Goal: Information Seeking & Learning: Learn about a topic

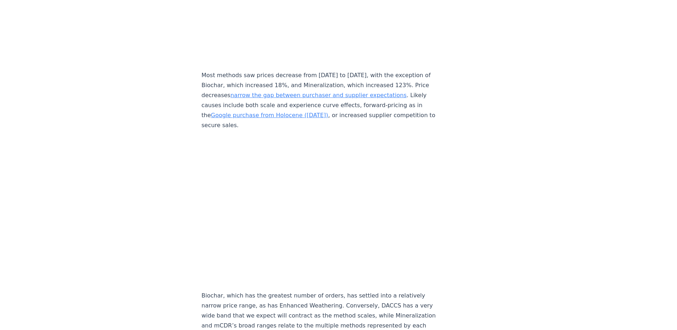
scroll to position [3158, 0]
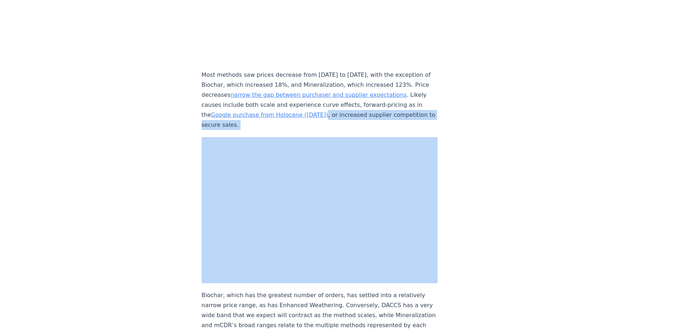
drag, startPoint x: 416, startPoint y: 195, endPoint x: 431, endPoint y: 248, distance: 54.8
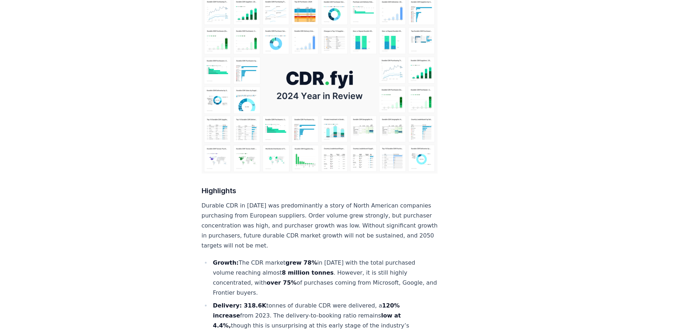
scroll to position [0, 0]
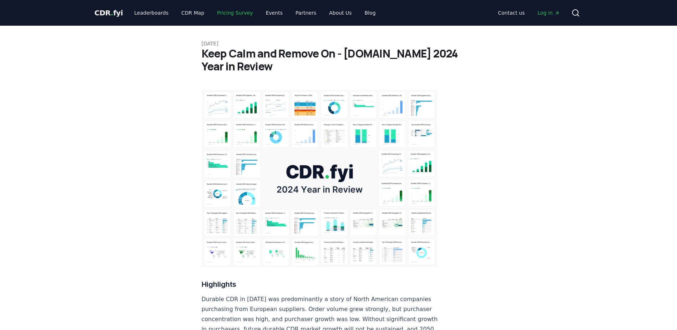
click at [230, 8] on link "Pricing Survey" at bounding box center [234, 12] width 47 height 13
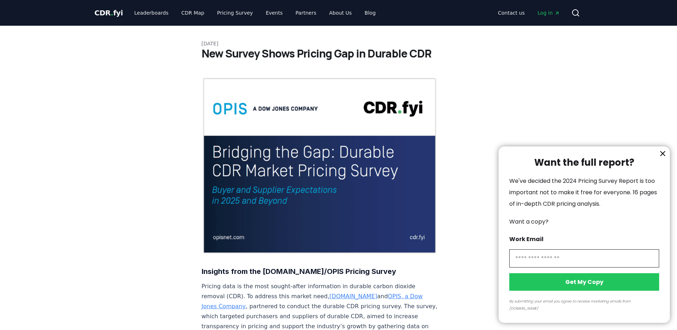
click at [586, 264] on input "information" at bounding box center [584, 258] width 150 height 18
type input "**********"
click at [590, 286] on button "Get My Copy" at bounding box center [584, 281] width 150 height 17
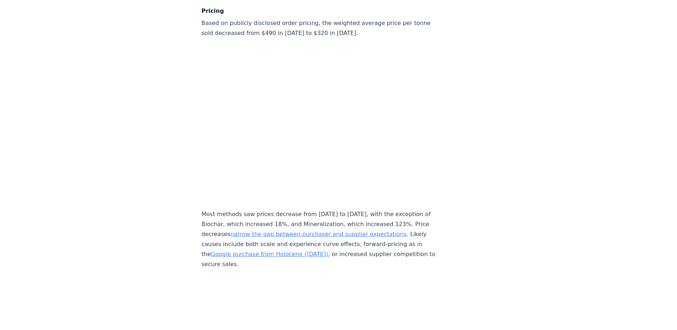
scroll to position [3171, 0]
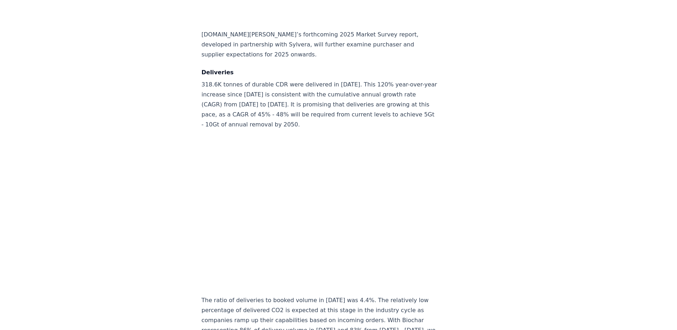
scroll to position [3589, 0]
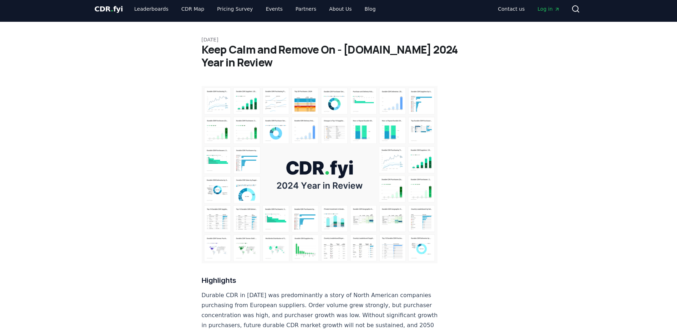
scroll to position [0, 0]
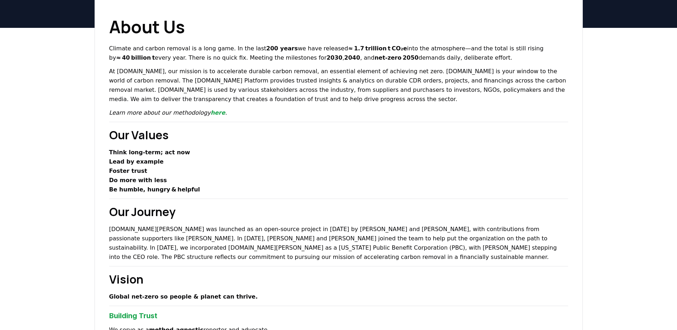
scroll to position [80, 0]
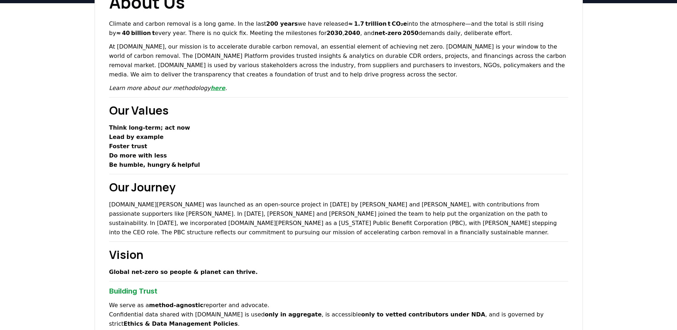
click at [210, 90] on link "here" at bounding box center [217, 88] width 15 height 7
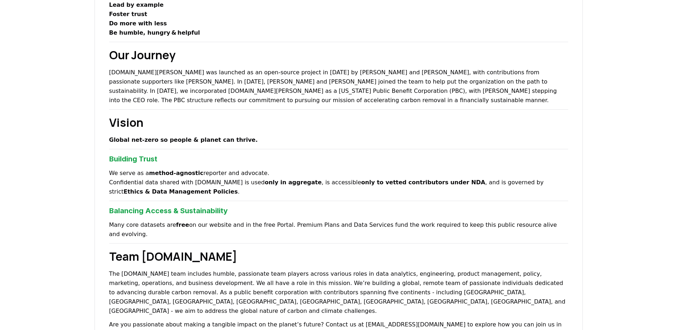
scroll to position [0, 0]
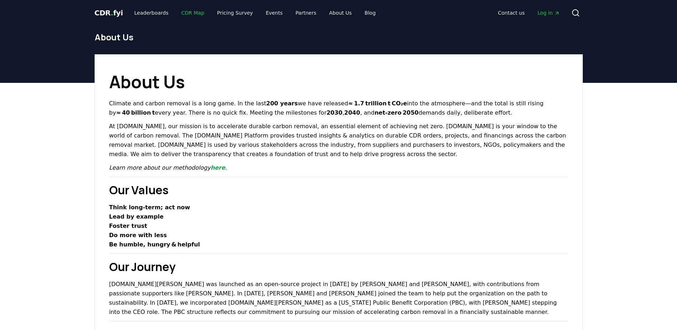
click at [180, 14] on link "CDR Map" at bounding box center [192, 12] width 34 height 13
click at [145, 14] on link "Leaderboards" at bounding box center [151, 12] width 46 height 13
click at [193, 33] on h1 "About Us" at bounding box center [339, 36] width 488 height 11
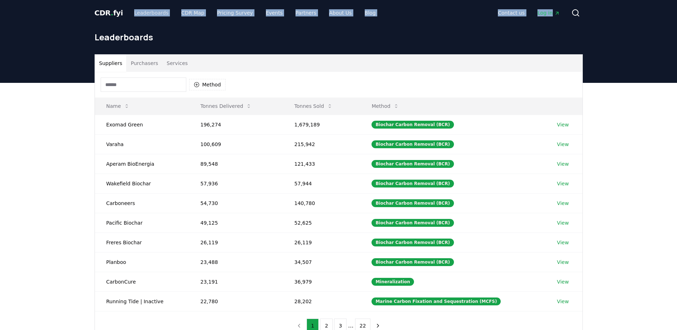
drag, startPoint x: 193, startPoint y: 33, endPoint x: 145, endPoint y: 12, distance: 52.3
click at [57, 136] on div "Suppliers Purchasers Services Method Name Tonnes Delivered Tonnes Sold Method E…" at bounding box center [338, 226] width 677 height 286
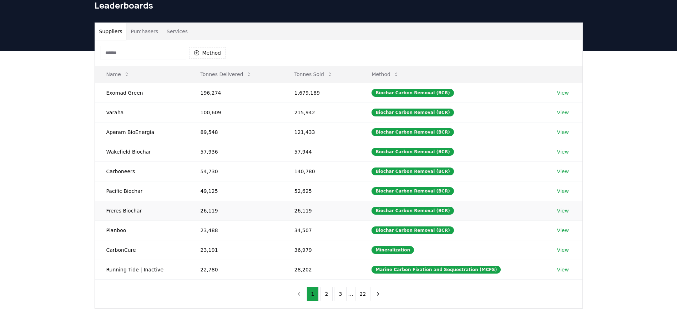
scroll to position [32, 0]
click at [386, 268] on div "Marine Carbon Fixation and Sequestration (MCFS)" at bounding box center [435, 269] width 129 height 8
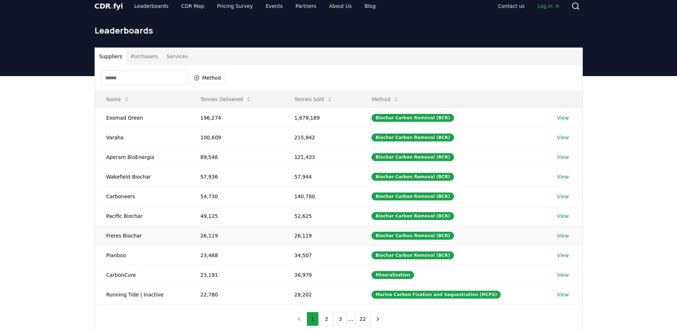
scroll to position [0, 0]
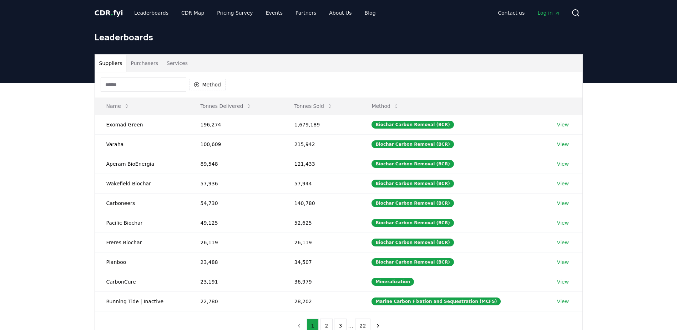
click at [133, 67] on button "Purchasers" at bounding box center [144, 63] width 36 height 17
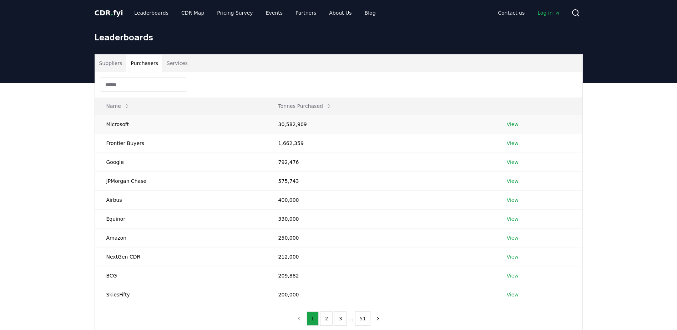
click at [515, 124] on link "View" at bounding box center [512, 124] width 12 height 7
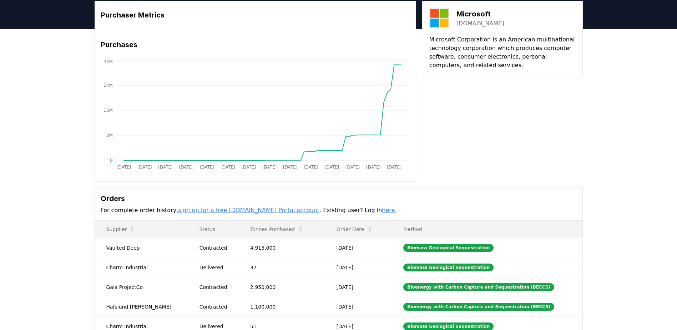
scroll to position [46, 0]
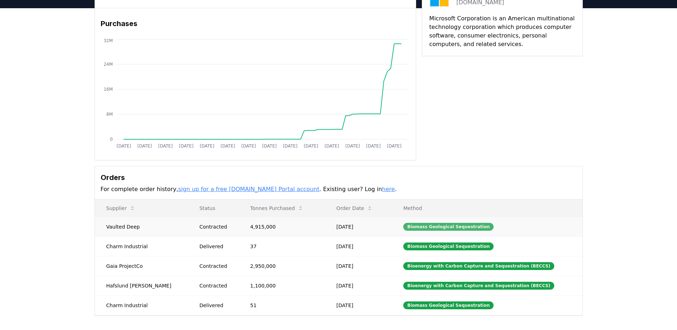
click at [425, 226] on div "Biomass Geological Sequestration" at bounding box center [448, 227] width 90 height 8
click at [435, 267] on div "Bioenergy with Carbon Capture and Sequestration (BECCS)" at bounding box center [478, 266] width 151 height 8
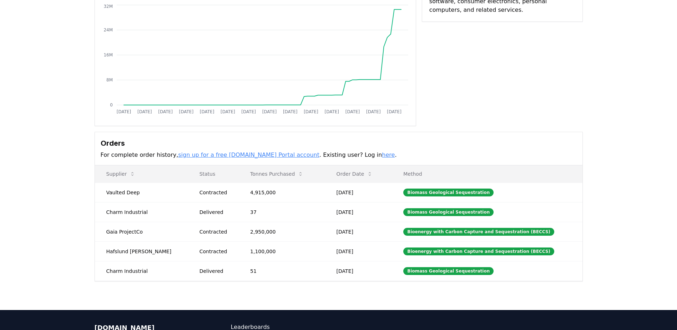
scroll to position [0, 0]
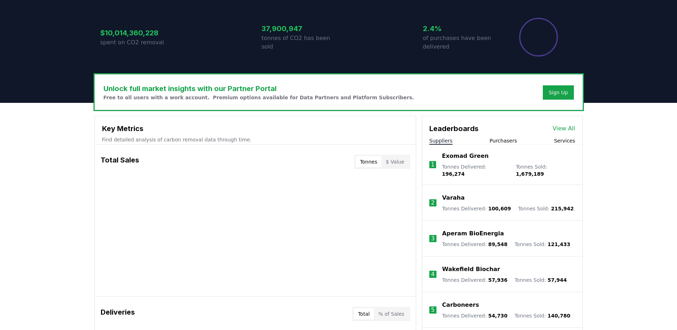
scroll to position [146, 0]
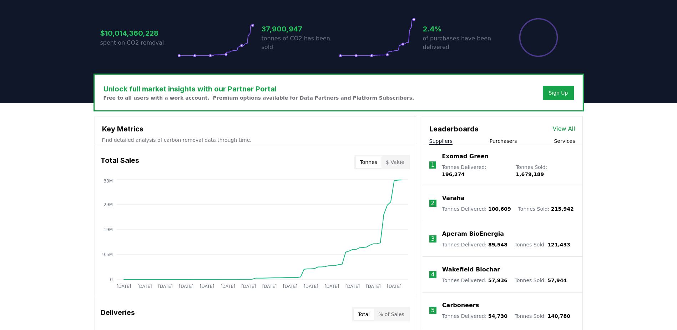
click at [370, 159] on button "Tonnes" at bounding box center [369, 161] width 26 height 11
click at [397, 164] on button "$ Value" at bounding box center [394, 161] width 27 height 11
click at [363, 161] on button "Tonnes" at bounding box center [369, 161] width 26 height 11
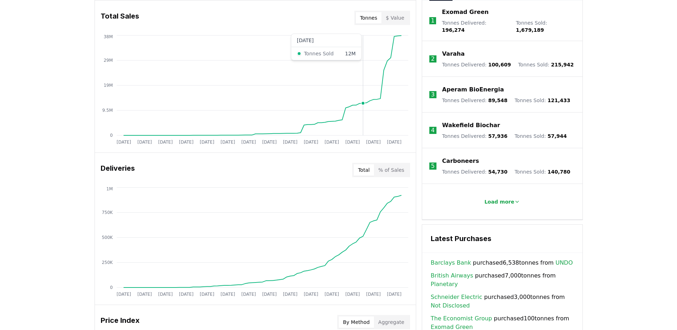
scroll to position [295, 0]
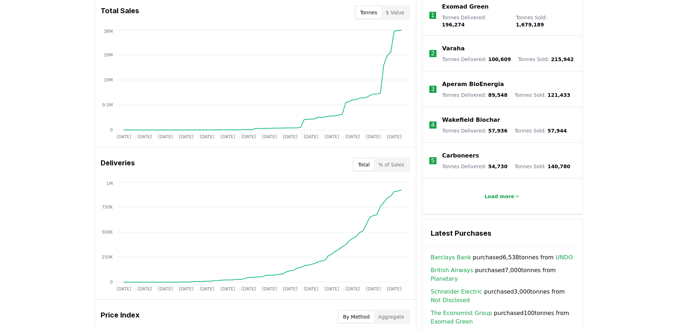
click at [388, 163] on button "% of Sales" at bounding box center [391, 164] width 35 height 11
click at [367, 162] on button "Total" at bounding box center [363, 164] width 20 height 11
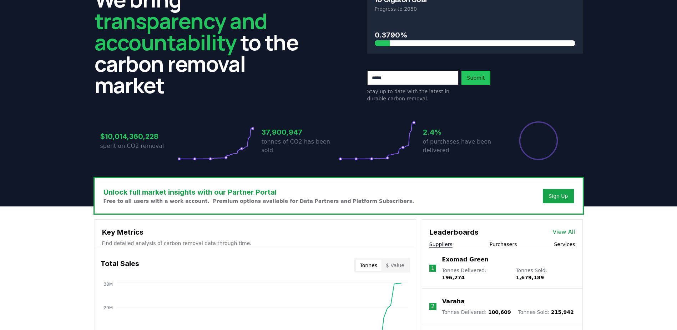
scroll to position [41, 0]
